Goal: Find specific page/section

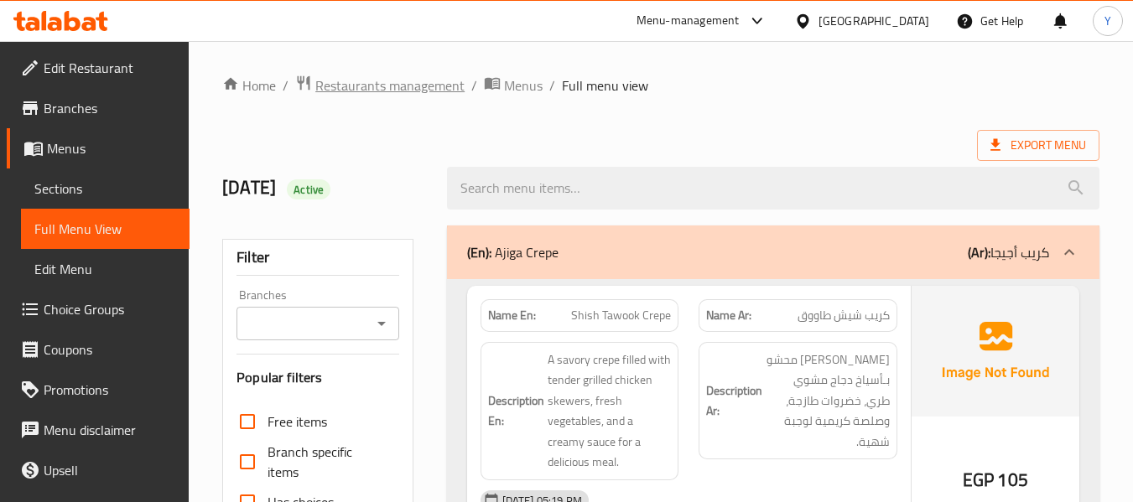
click at [411, 88] on span "Restaurants management" at bounding box center [389, 85] width 149 height 20
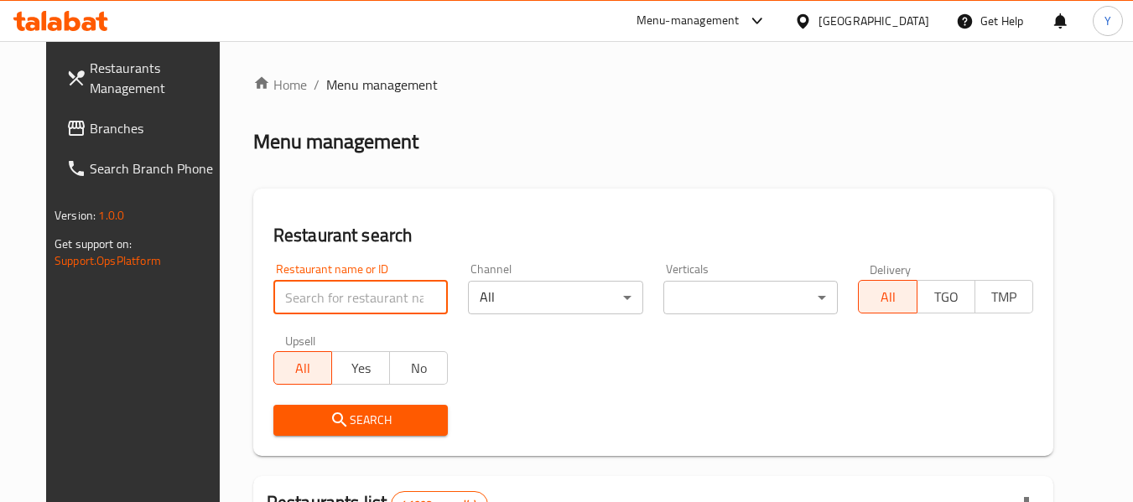
click at [403, 298] on input "search" at bounding box center [360, 298] width 175 height 34
paste input "[PERSON_NAME]"
type input "[PERSON_NAME]"
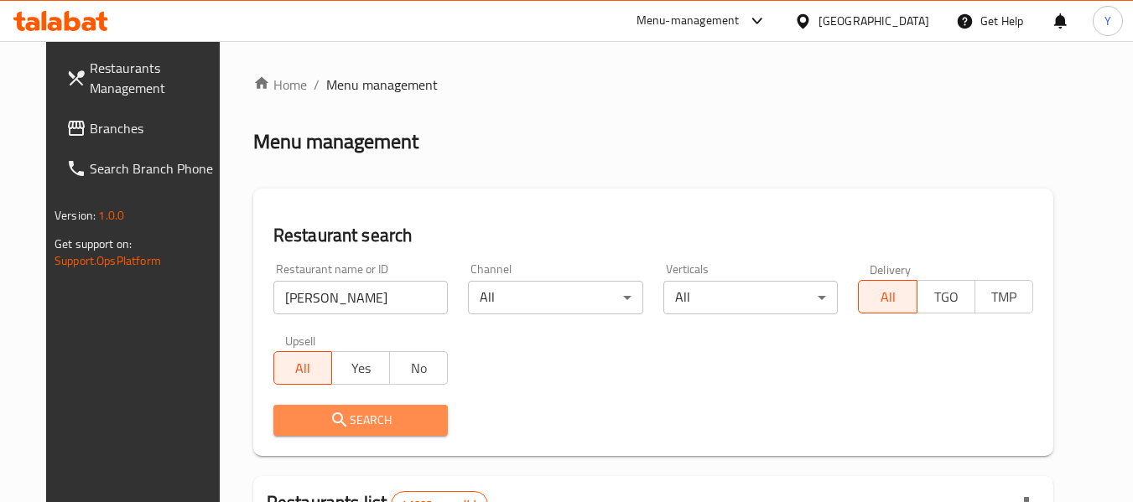
click at [332, 426] on icon "submit" at bounding box center [339, 420] width 14 height 14
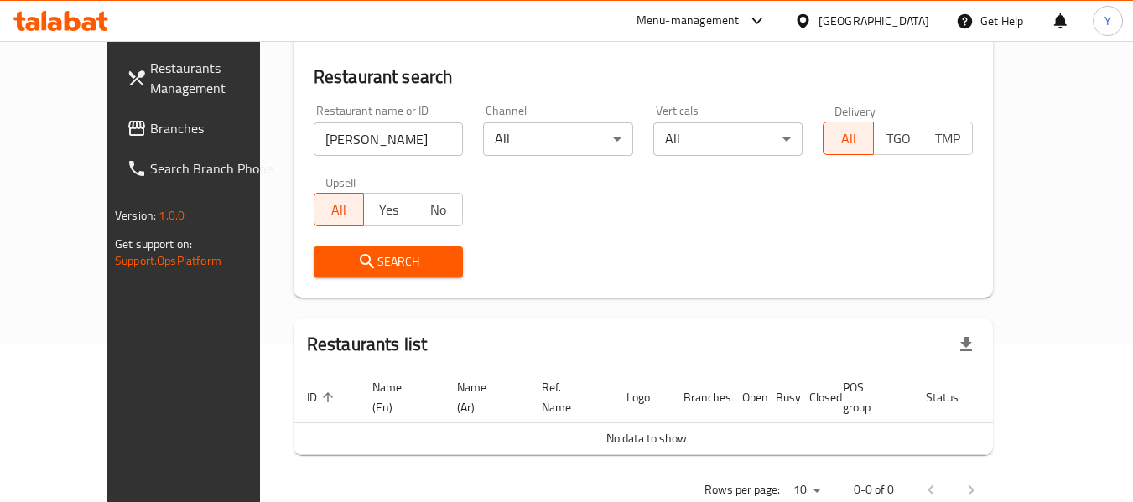
scroll to position [183, 0]
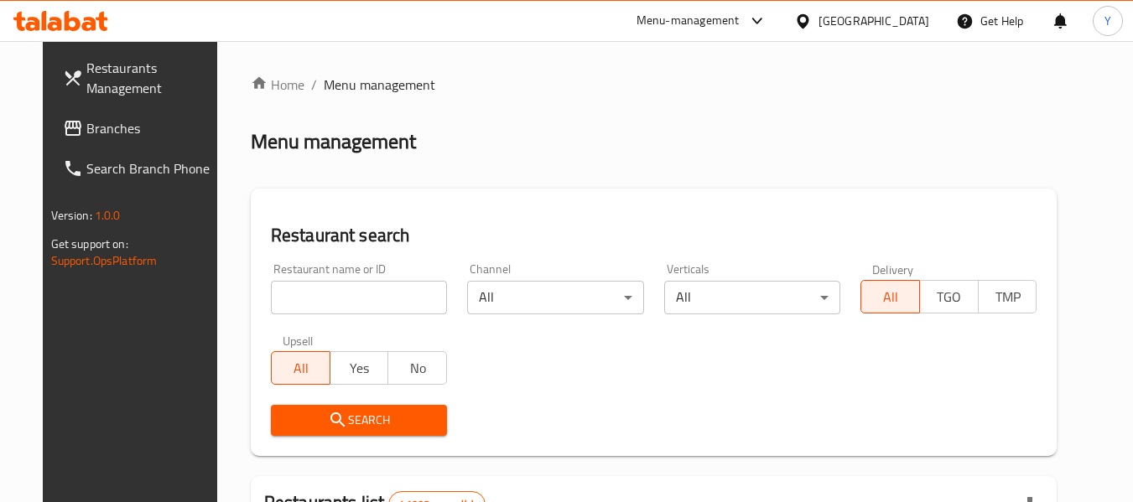
click at [282, 303] on input "search" at bounding box center [359, 298] width 176 height 34
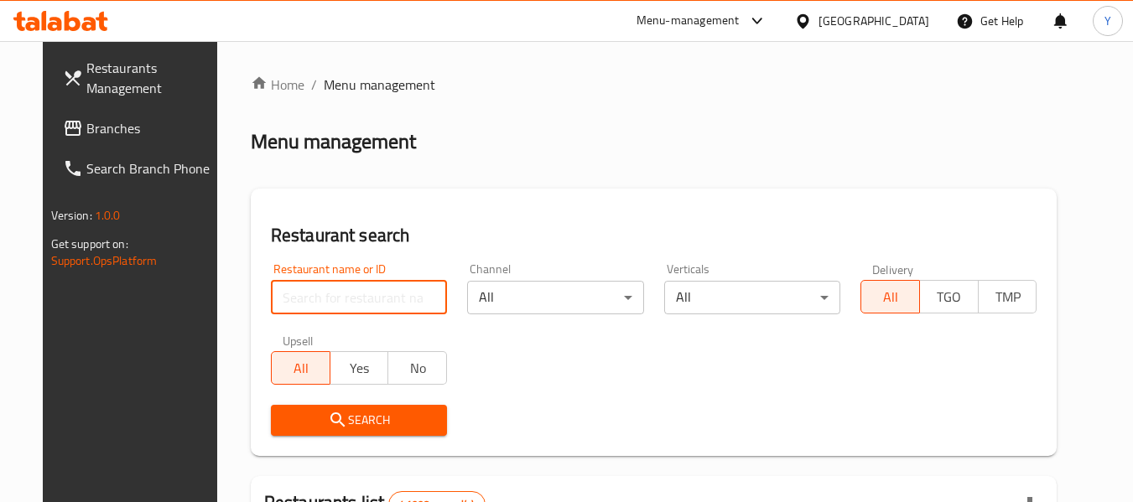
paste input "[PERSON_NAME]"
click at [282, 303] on input "[PERSON_NAME]" at bounding box center [359, 298] width 176 height 34
type input "[PERSON_NAME]"
click button "Search" at bounding box center [359, 420] width 176 height 31
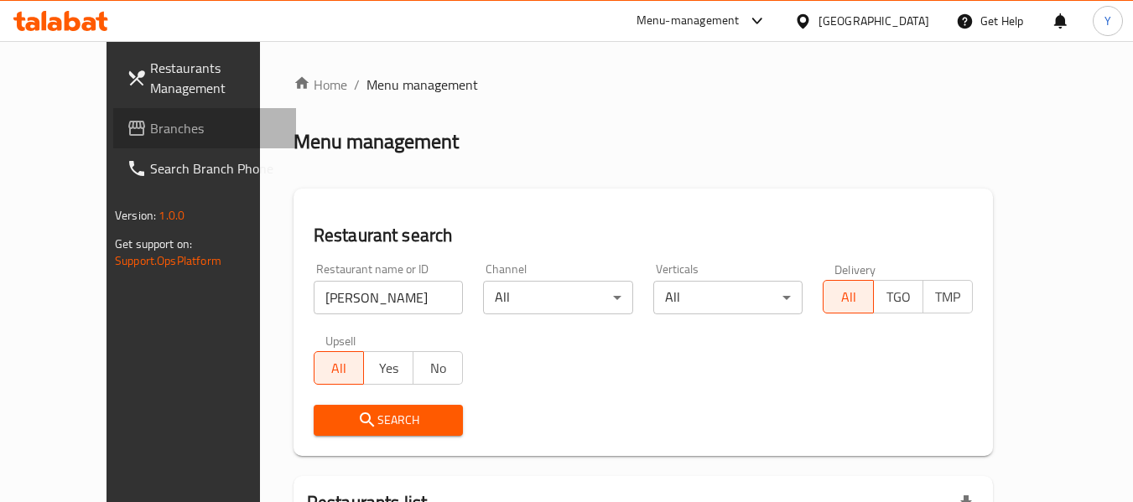
click at [150, 124] on span "Branches" at bounding box center [216, 128] width 133 height 20
